Goal: Ask a question

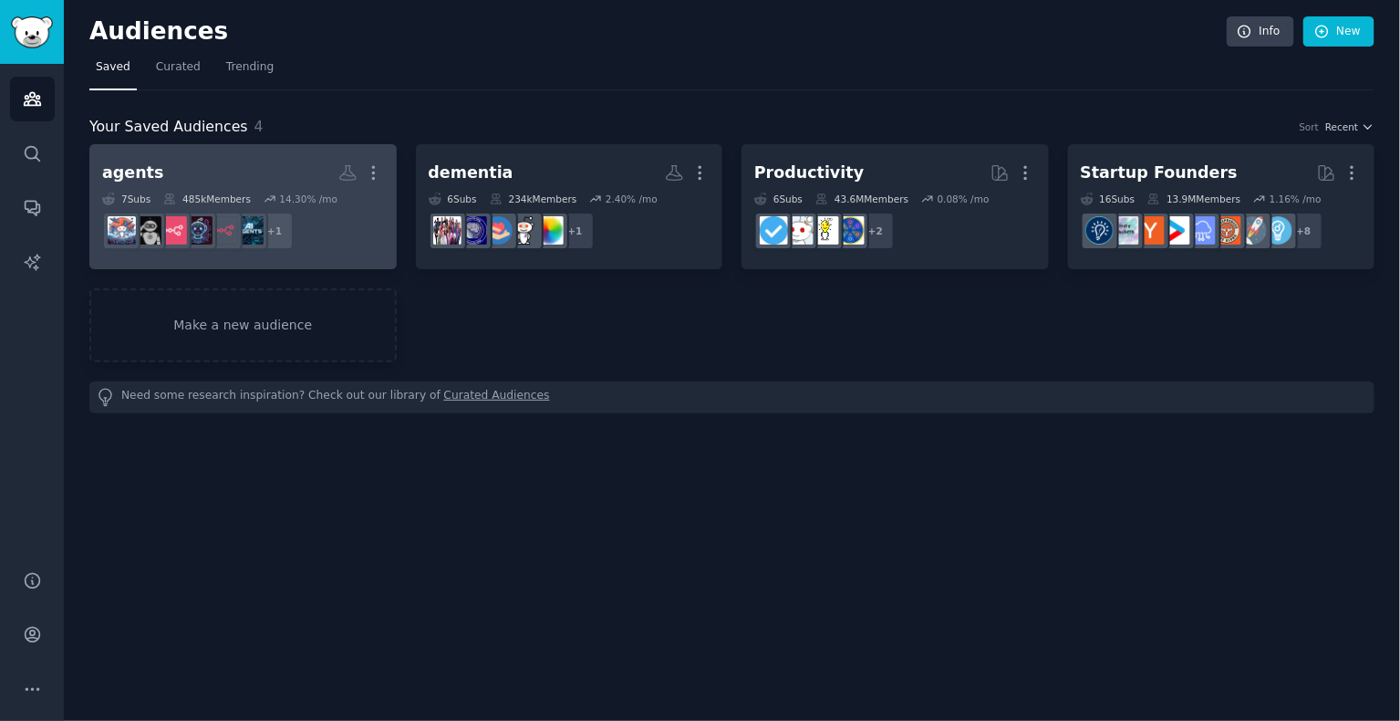
click at [243, 175] on h2 "agents More" at bounding box center [243, 173] width 282 height 32
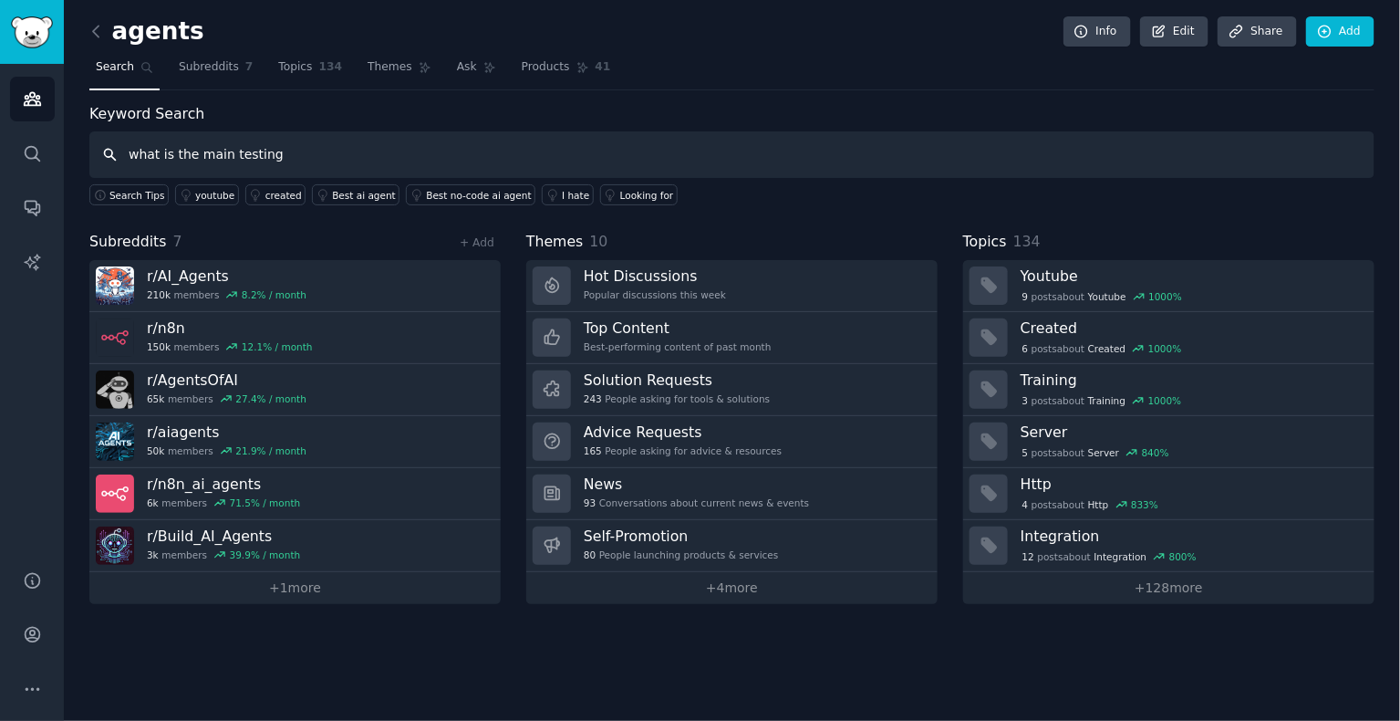
click at [247, 155] on input "what is the main testing" at bounding box center [731, 154] width 1285 height 47
type input "what is the main metrics people are interested to test their LLM based agents?"
click at [474, 69] on link "Ask" at bounding box center [477, 71] width 52 height 37
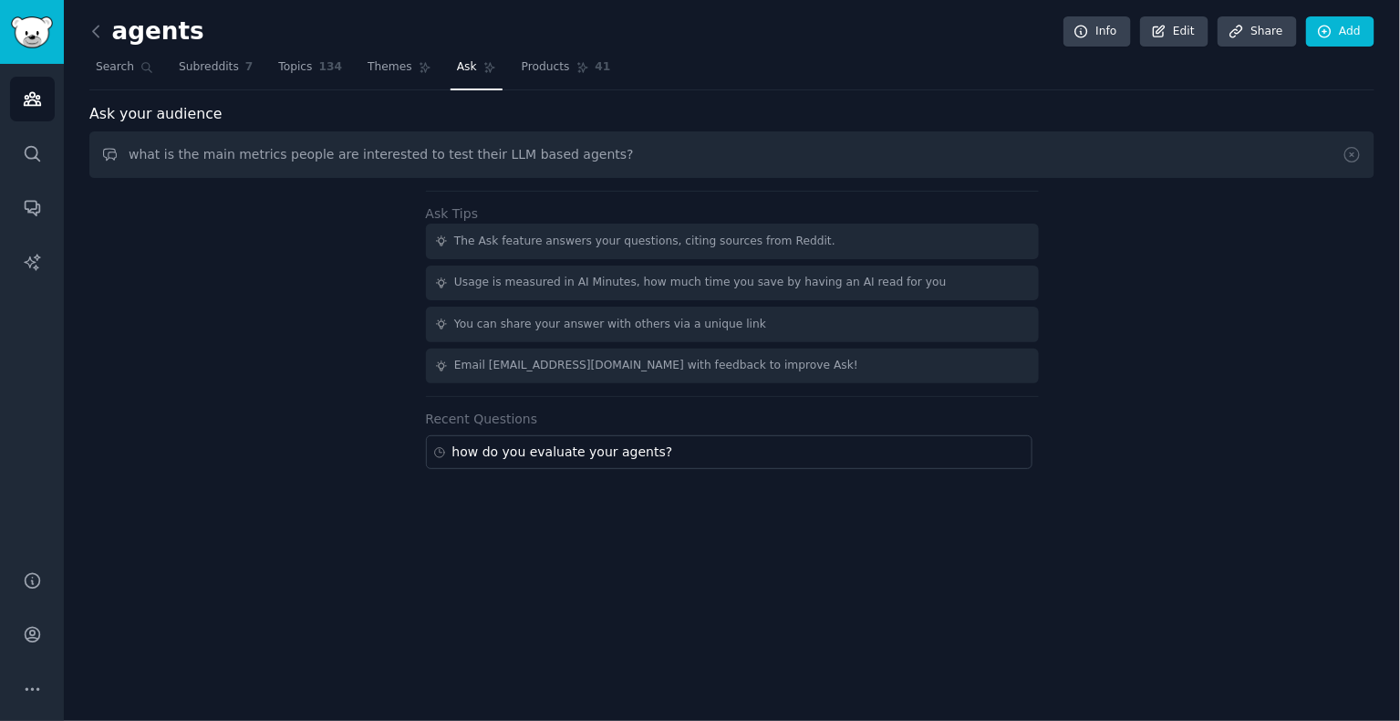
type input "what is the main metrics people are interested to test their LLM based agents?"
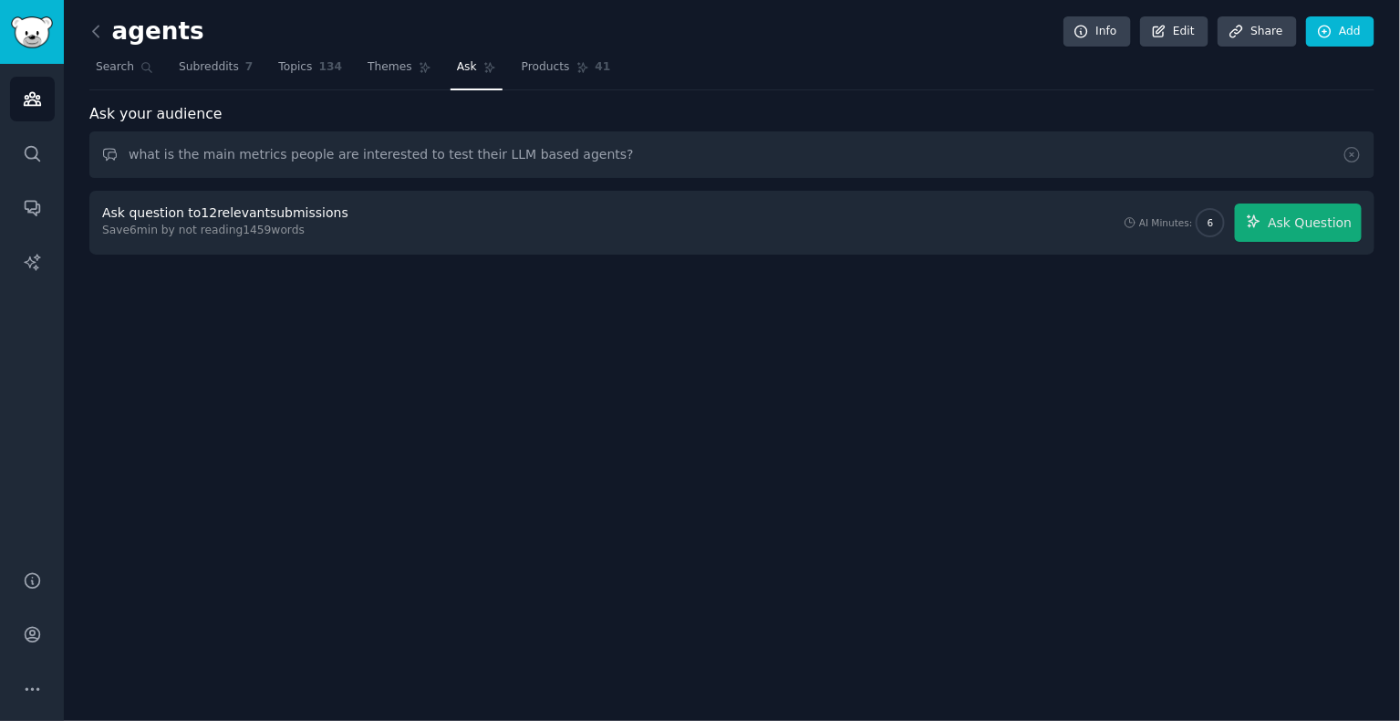
click at [458, 220] on div "Ask question to 12 relevant submissions Save 6 min by not reading 1459 words AI…" at bounding box center [732, 222] width 1260 height 38
click at [284, 206] on div "Ask question to 12 relevant submissions" at bounding box center [225, 212] width 246 height 19
click at [284, 187] on div "Ask your audience what is the main metrics people are interested to test their …" at bounding box center [731, 179] width 1285 height 152
click at [259, 213] on div "Ask question to 12 relevant submissions" at bounding box center [225, 212] width 246 height 19
click at [1313, 236] on button "Ask Question" at bounding box center [1298, 222] width 127 height 38
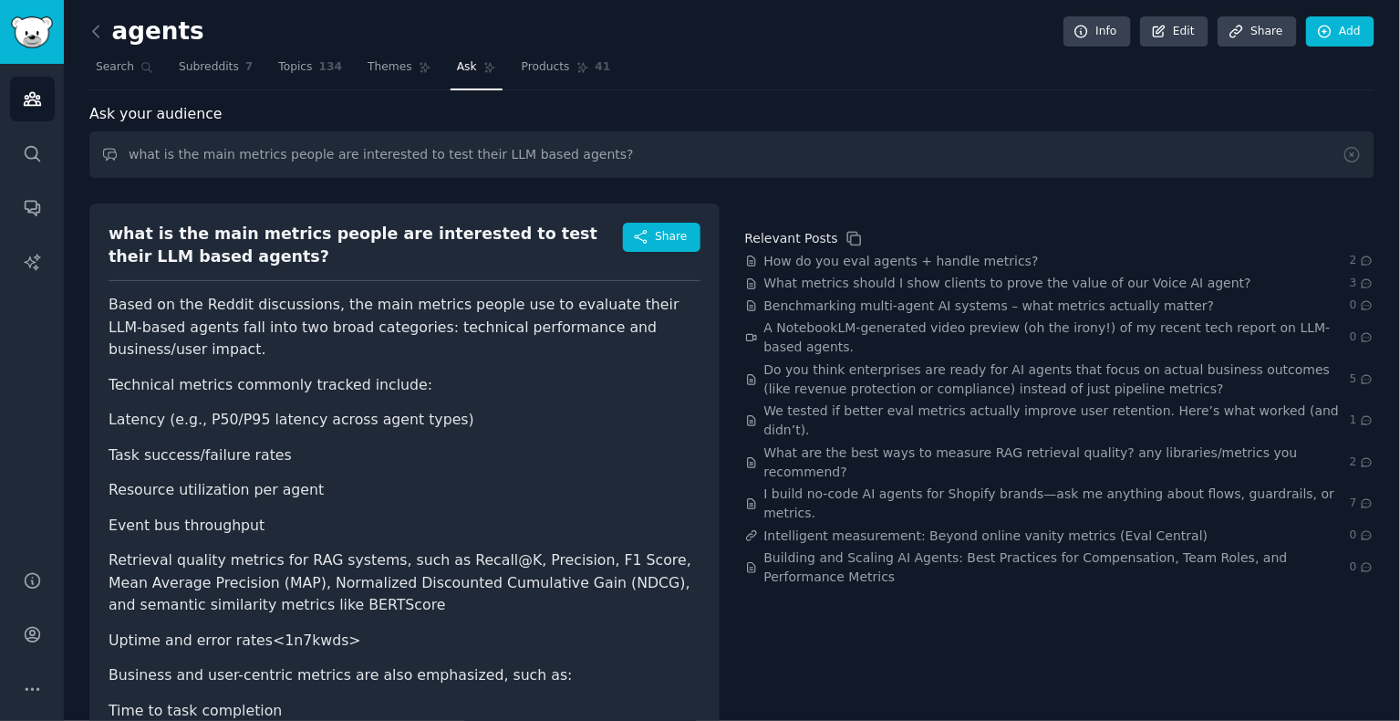
click at [182, 495] on li "Resource utilization per agent" at bounding box center [405, 490] width 592 height 23
click at [213, 541] on ul "Latency (e.g., P50/P95 latency across agent types) Task success/failure rates R…" at bounding box center [405, 530] width 592 height 243
click at [825, 255] on span "How do you eval agents + handle metrics?" at bounding box center [902, 261] width 275 height 19
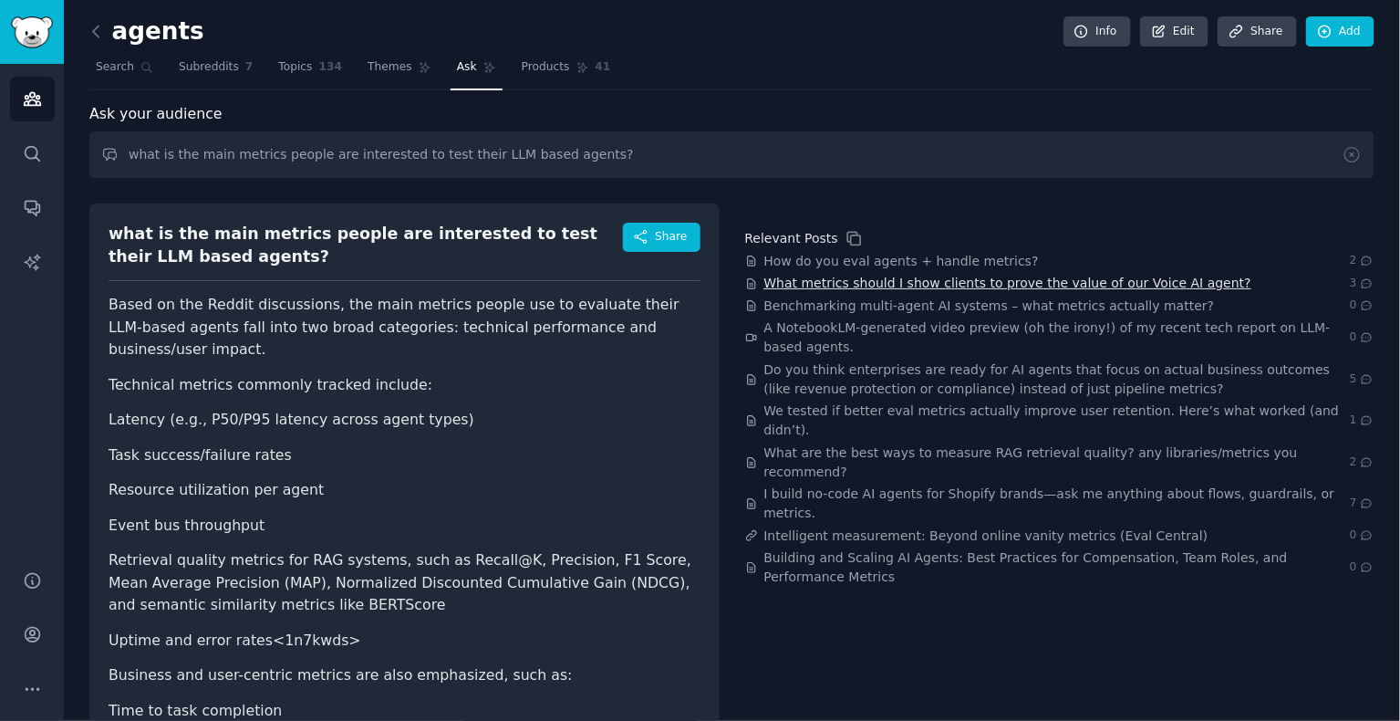
click at [919, 280] on span "What metrics should I show clients to prove the value of our Voice AI agent?" at bounding box center [1009, 283] width 488 height 19
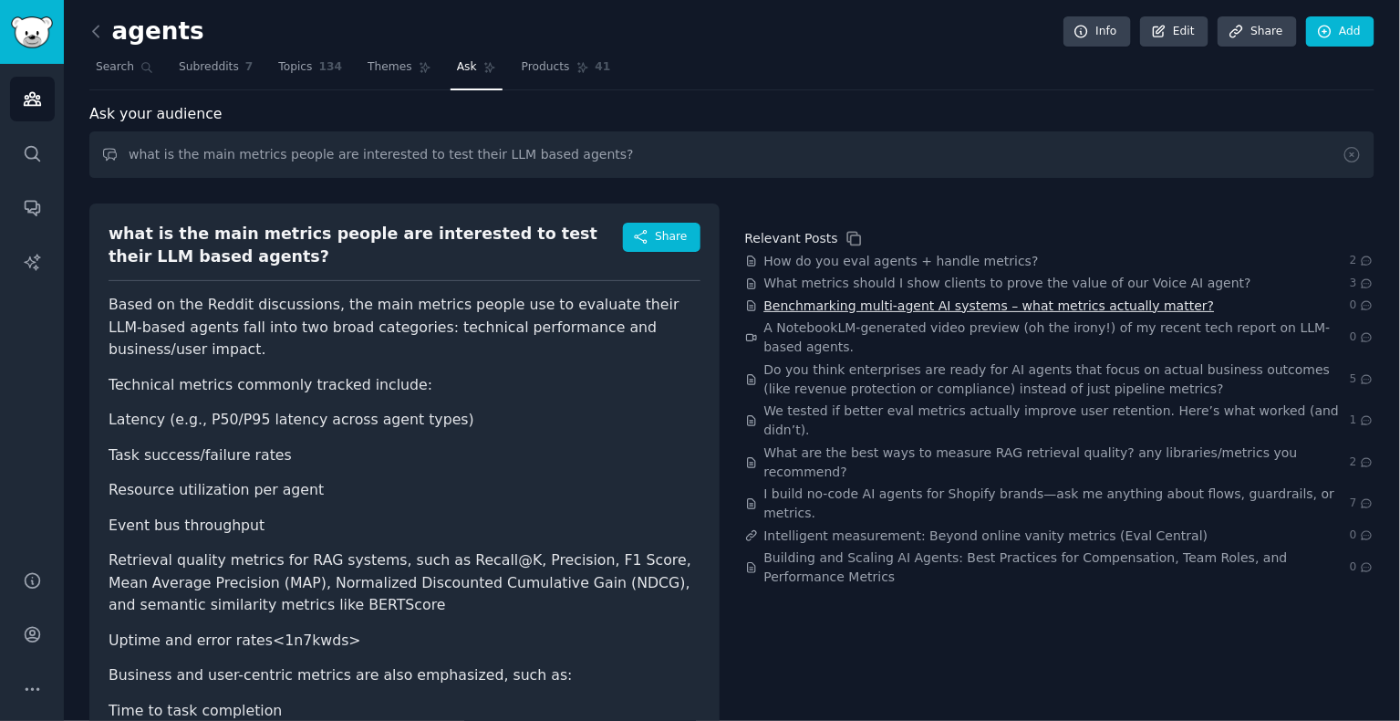
click at [822, 303] on span "Benchmarking multi-agent AI systems – what metrics actually matter?" at bounding box center [990, 306] width 451 height 19
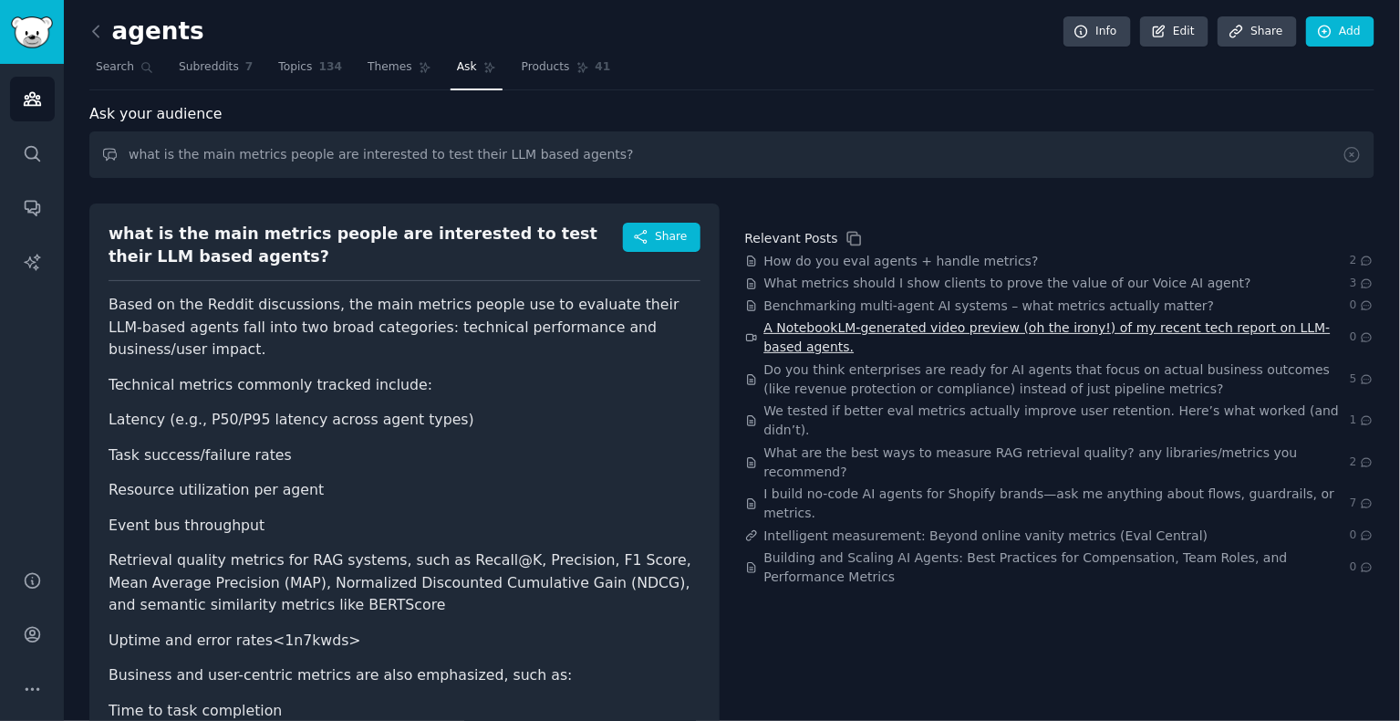
click at [801, 334] on span "A NotebookLM-generated video preview (oh the irony!) of my recent tech report o…" at bounding box center [1058, 337] width 586 height 38
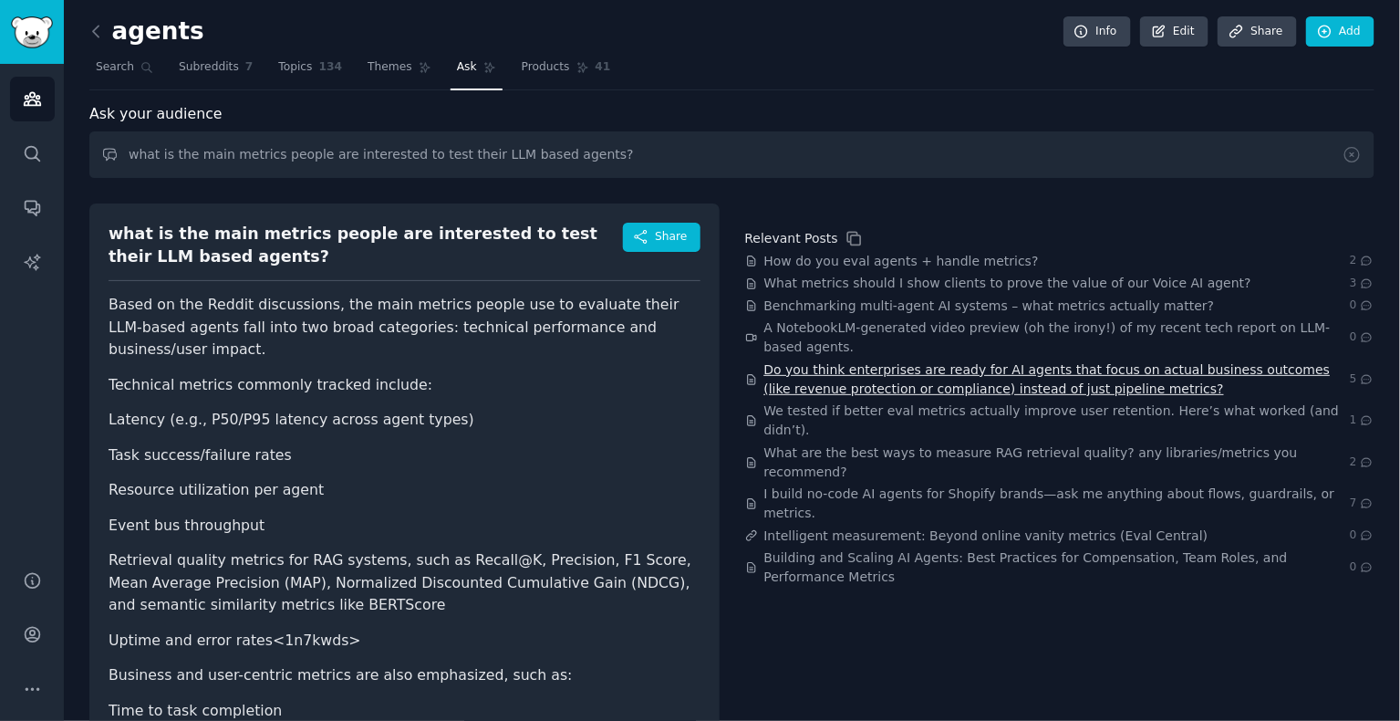
click at [817, 385] on span "Do you think enterprises are ready for AI agents that focus on actual business …" at bounding box center [1058, 379] width 586 height 38
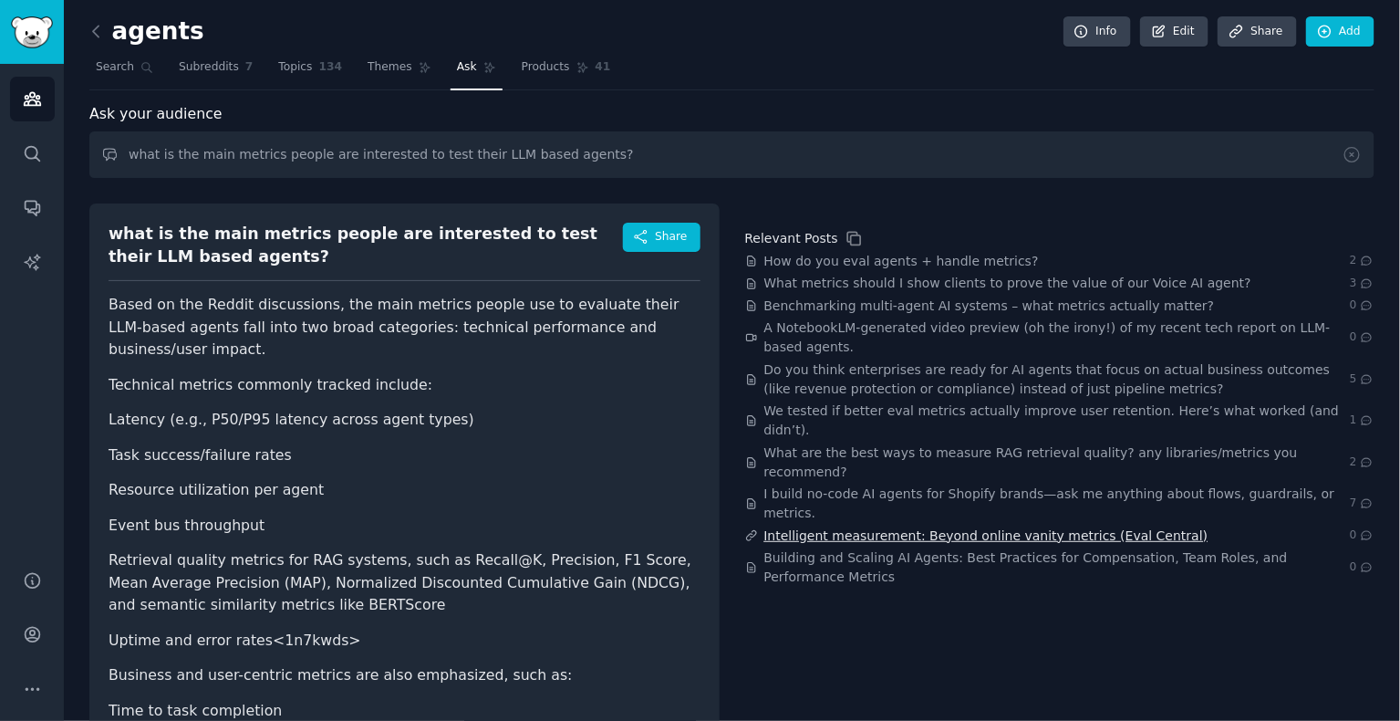
click at [920, 526] on span "Intelligent measurement: Beyond online vanity metrics (Eval Central)" at bounding box center [987, 535] width 444 height 19
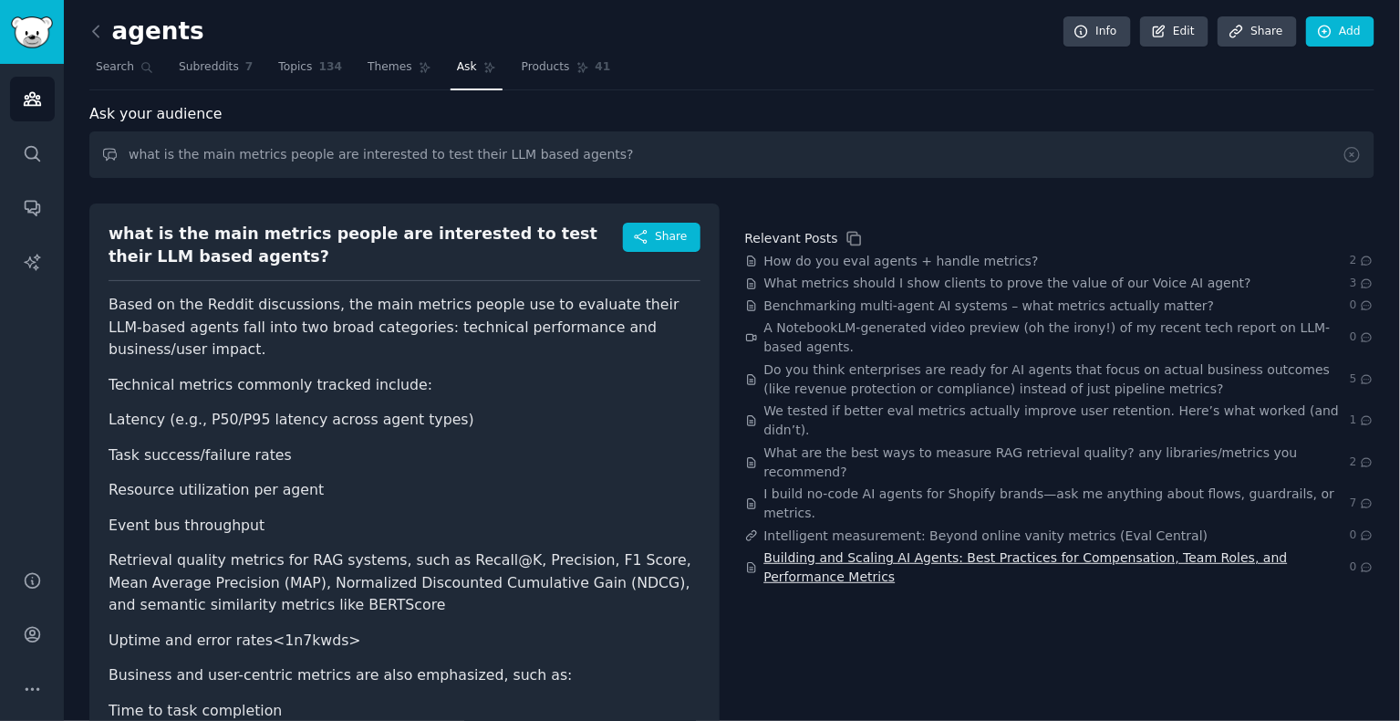
click at [875, 548] on span "Building and Scaling AI Agents: Best Practices for Compensation, Team Roles, an…" at bounding box center [1058, 567] width 586 height 38
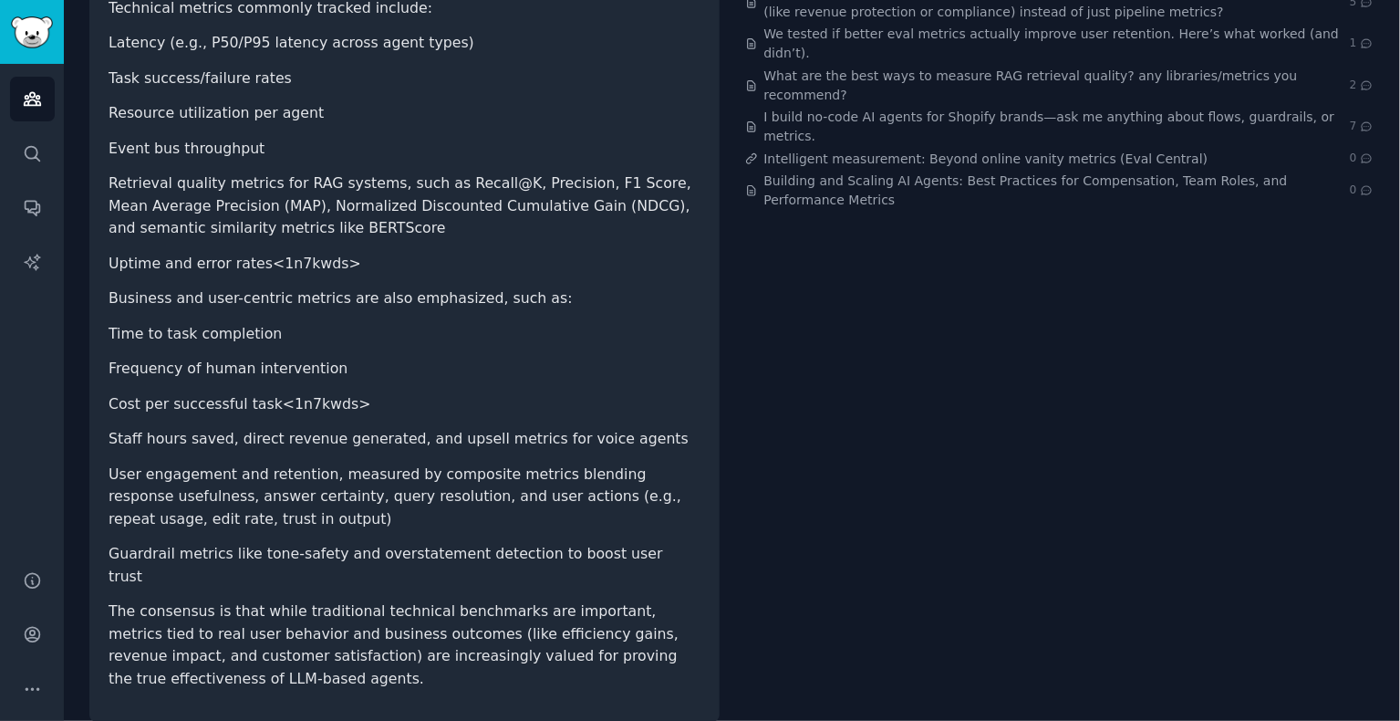
scroll to position [378, 0]
